Goal: Register for event/course: Register for event/course

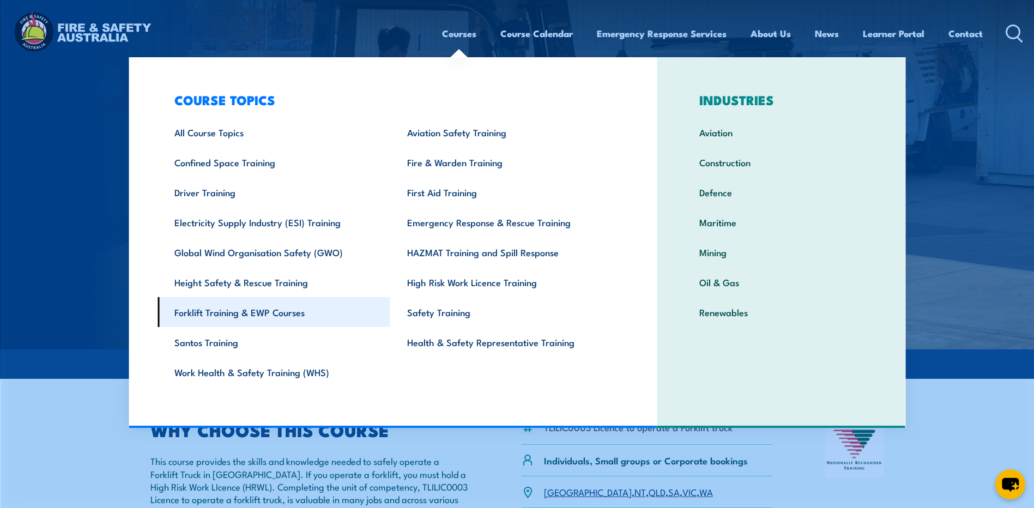
click at [210, 315] on link "Forklift Training & EWP Courses" at bounding box center [273, 312] width 233 height 30
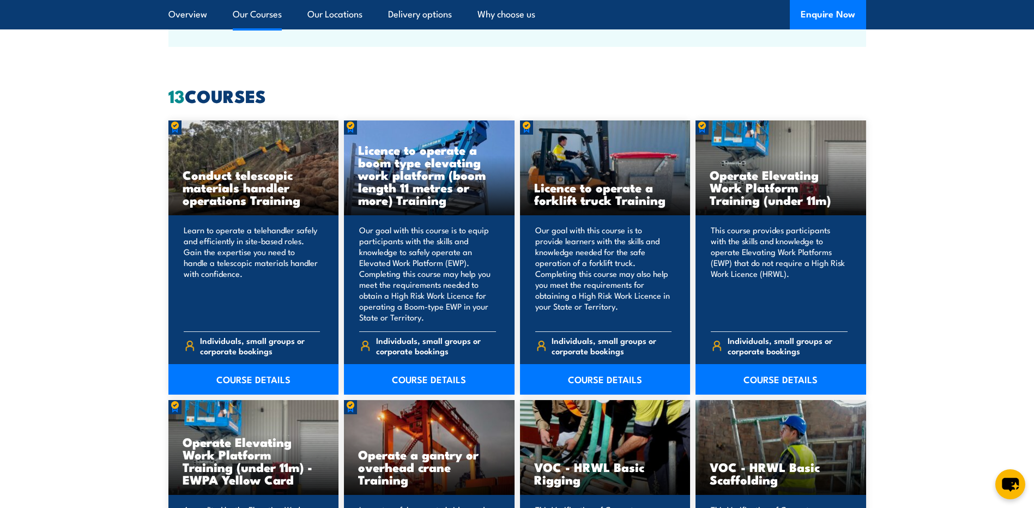
scroll to position [817, 0]
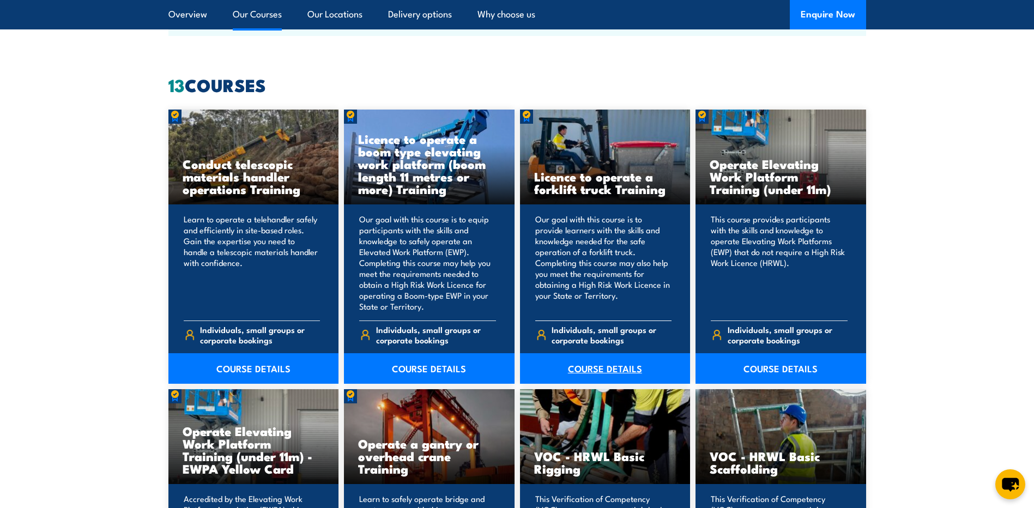
click at [603, 366] on link "COURSE DETAILS" at bounding box center [605, 368] width 171 height 31
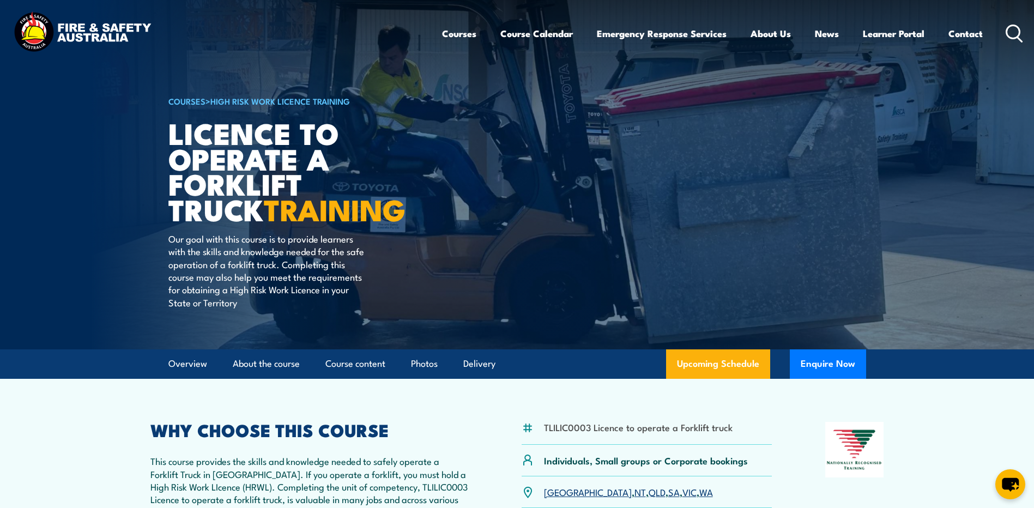
scroll to position [163, 0]
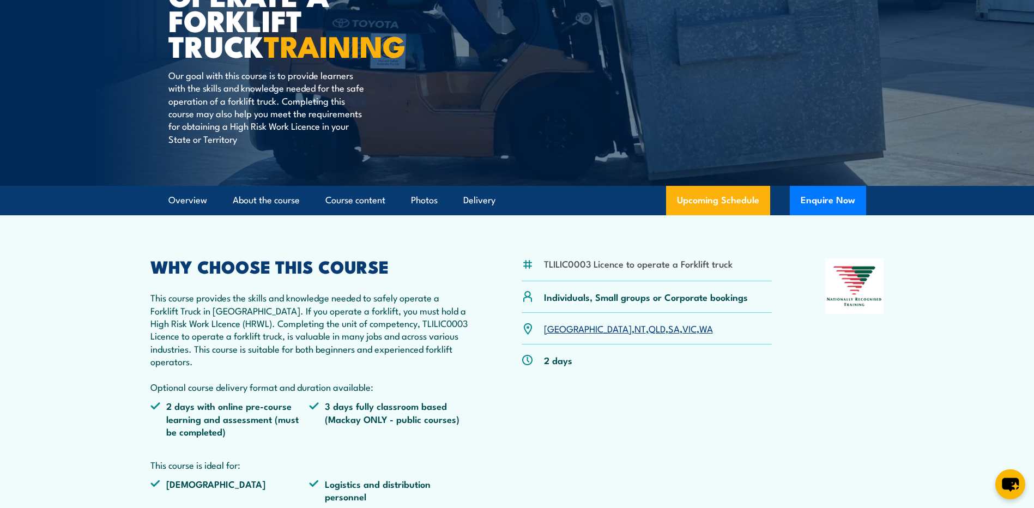
click at [553, 331] on link "[GEOGRAPHIC_DATA]" at bounding box center [588, 327] width 88 height 13
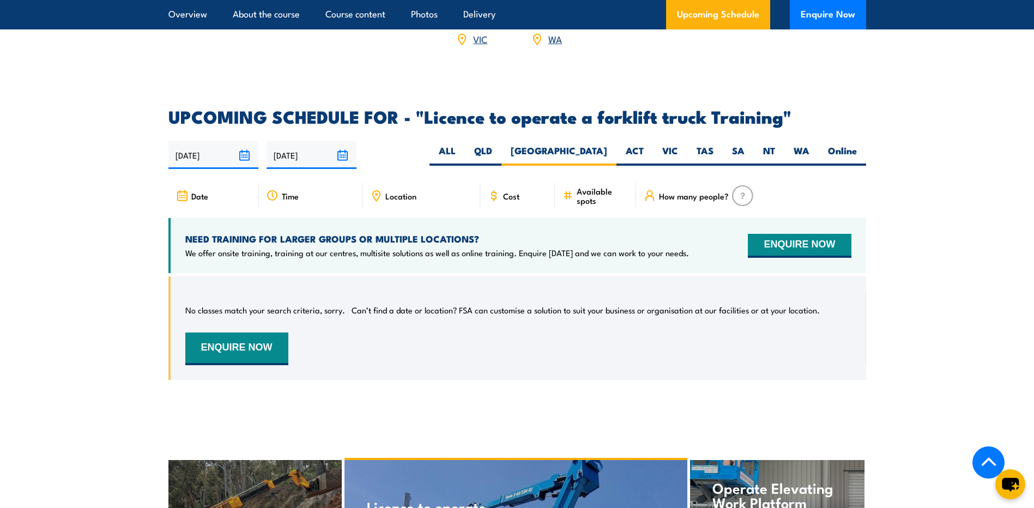
scroll to position [1715, 0]
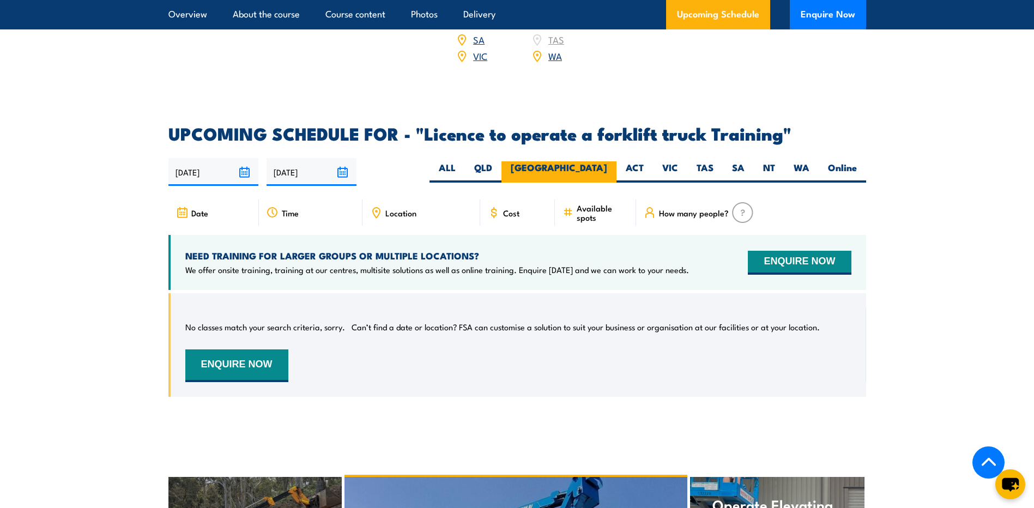
click at [601, 161] on label "[GEOGRAPHIC_DATA]" at bounding box center [558, 171] width 115 height 21
click at [607, 161] on input "[GEOGRAPHIC_DATA]" at bounding box center [610, 164] width 7 height 7
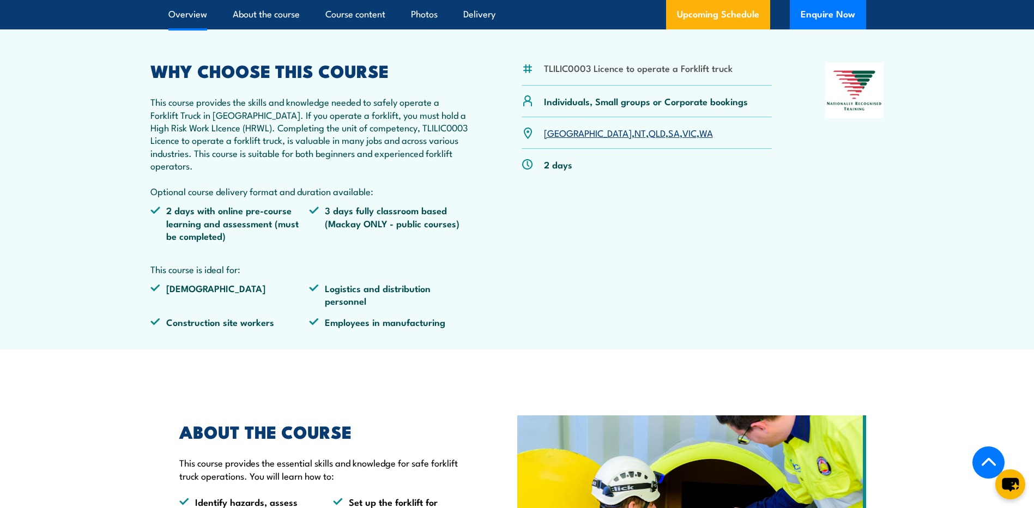
scroll to position [298, 0]
